Goal: Navigation & Orientation: Find specific page/section

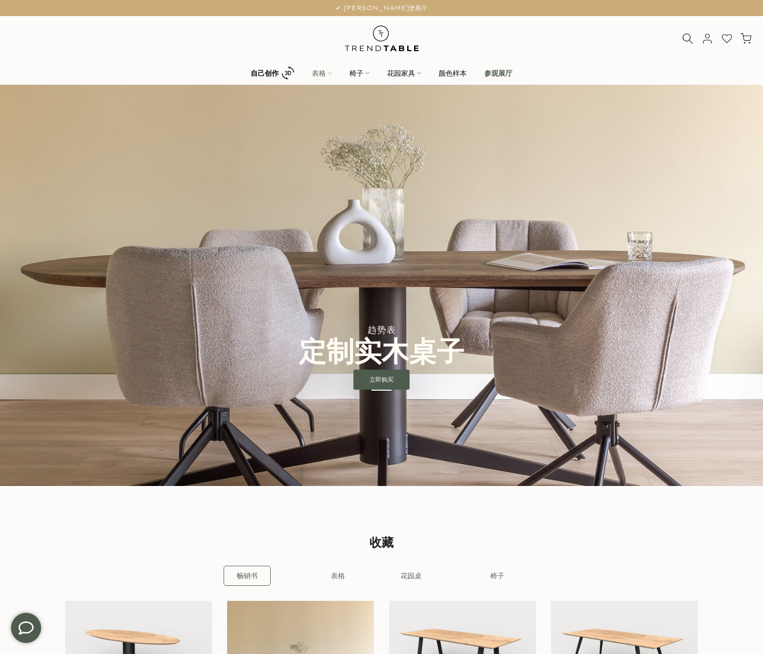
click at [317, 69] on link "表格" at bounding box center [322, 73] width 38 height 12
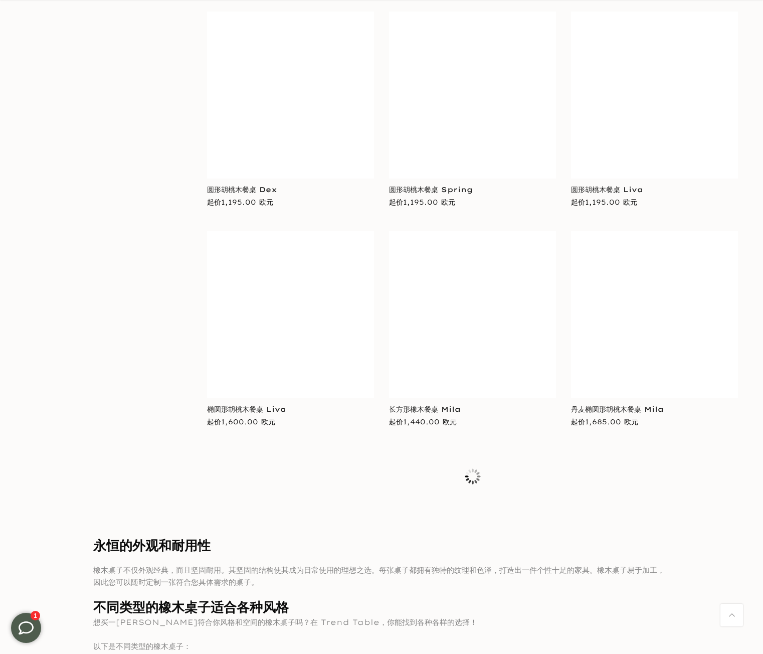
scroll to position [3312, 0]
